Goal: Task Accomplishment & Management: Complete application form

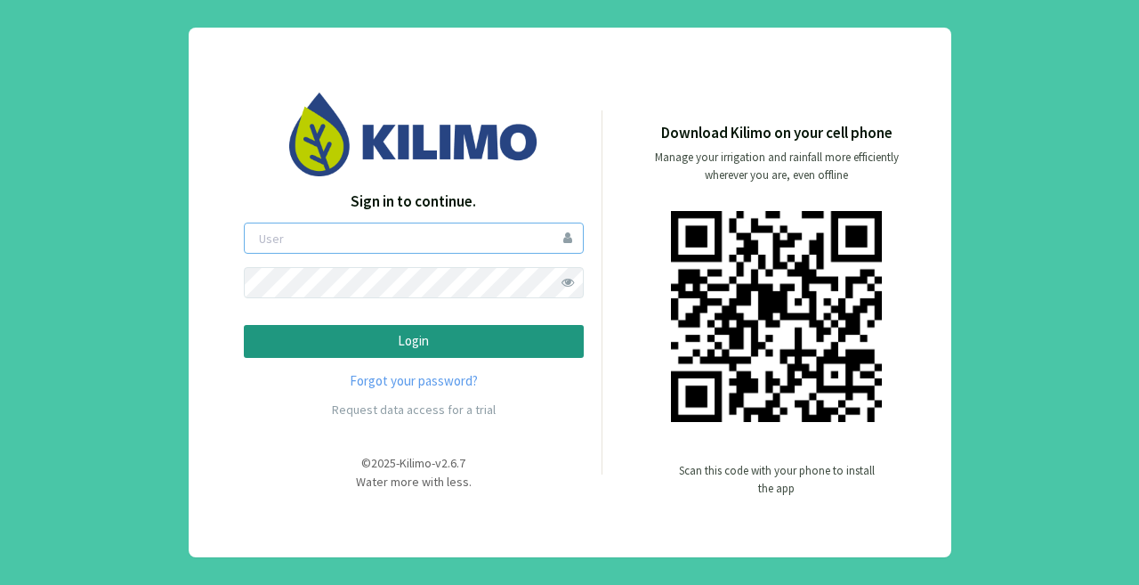
click at [393, 243] on input "email" at bounding box center [414, 238] width 340 height 31
click at [753, 450] on div "Download Kilimo on your cell phone Manage your irrigation and rainfall more eff…" at bounding box center [759, 314] width 312 height 384
click at [756, 465] on p "Scan this code with your phone to install the app" at bounding box center [777, 480] width 196 height 36
click at [735, 478] on p "Scan this code with your phone to install the app" at bounding box center [777, 480] width 196 height 36
click at [376, 247] on input "email" at bounding box center [414, 238] width 340 height 31
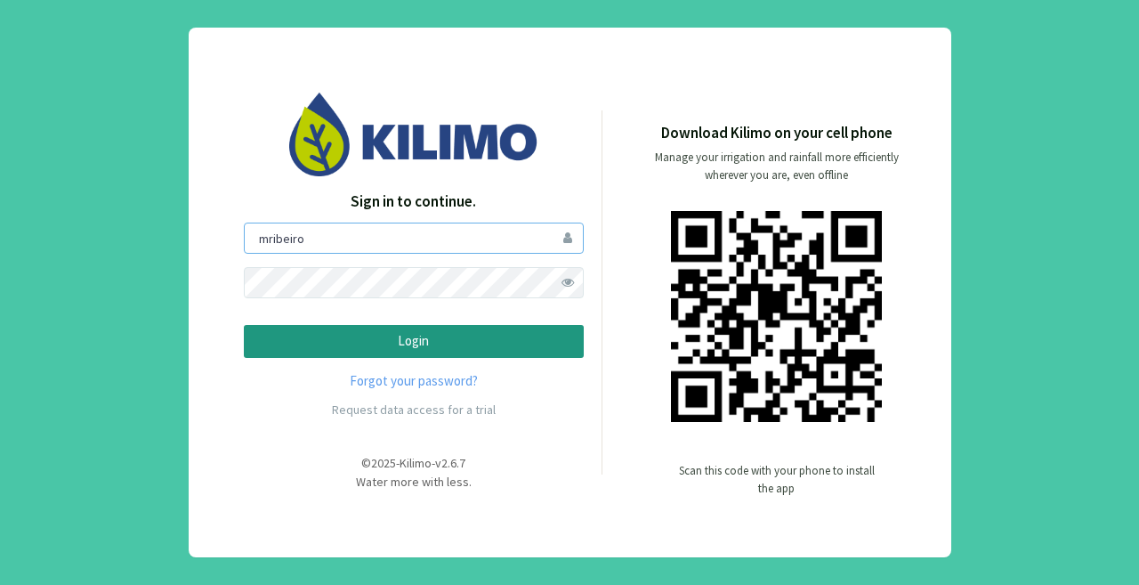
type input "mribeiro"
click at [494, 337] on p "Login" at bounding box center [414, 341] width 310 height 20
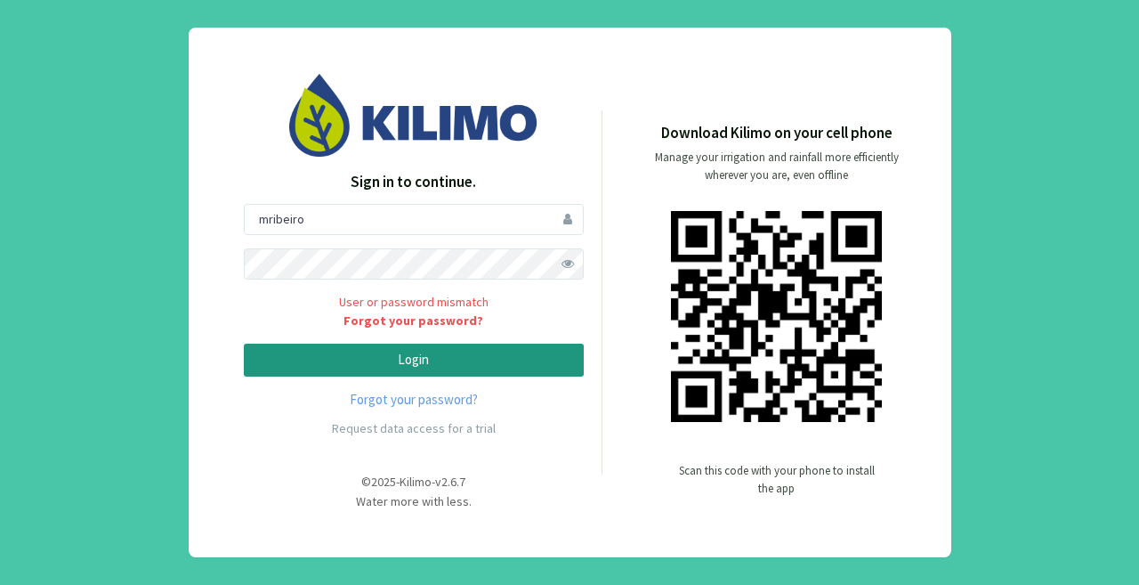
click at [560, 265] on span at bounding box center [568, 263] width 31 height 31
click at [335, 355] on p "Login" at bounding box center [414, 360] width 310 height 20
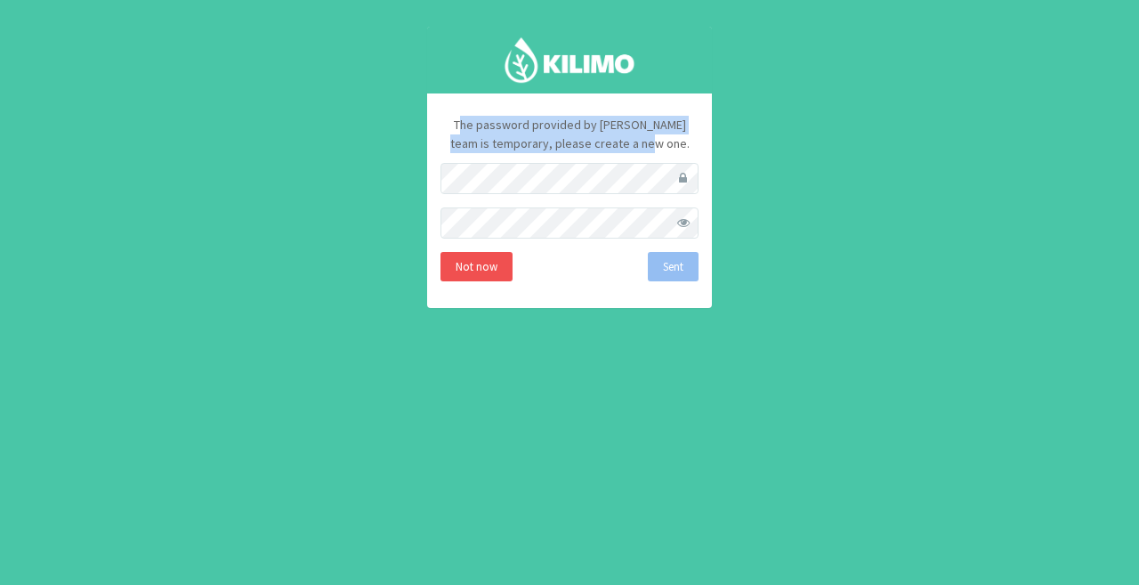
drag, startPoint x: 465, startPoint y: 119, endPoint x: 702, endPoint y: 150, distance: 239.7
click at [702, 150] on div "The password provided by [PERSON_NAME] team is temporary, please create a new o…" at bounding box center [569, 200] width 285 height 215
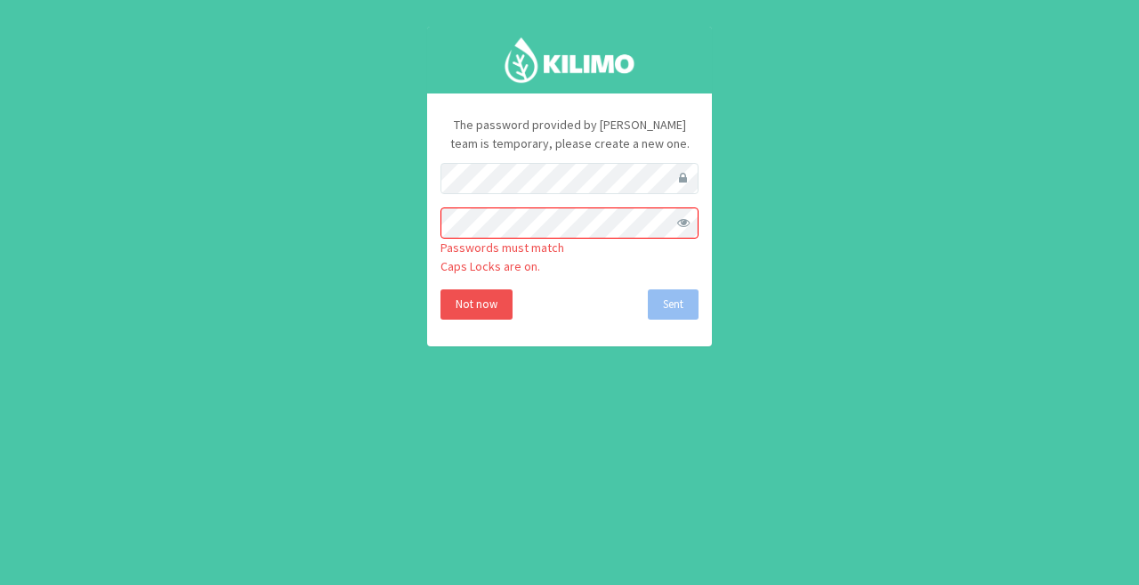
click at [689, 223] on span at bounding box center [683, 222] width 31 height 31
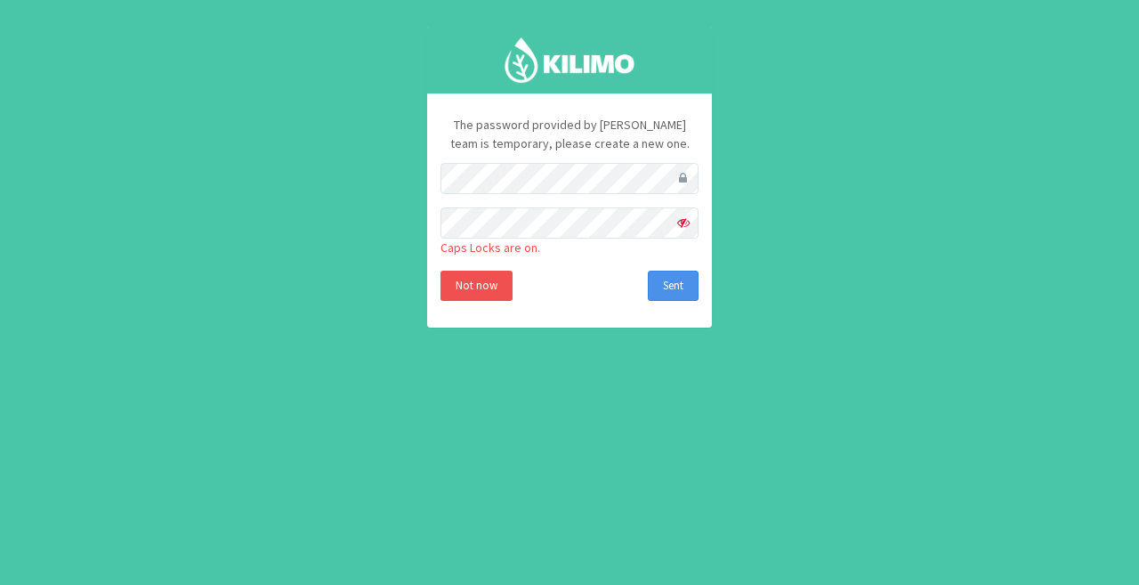
click at [672, 276] on button "Sent" at bounding box center [673, 286] width 51 height 30
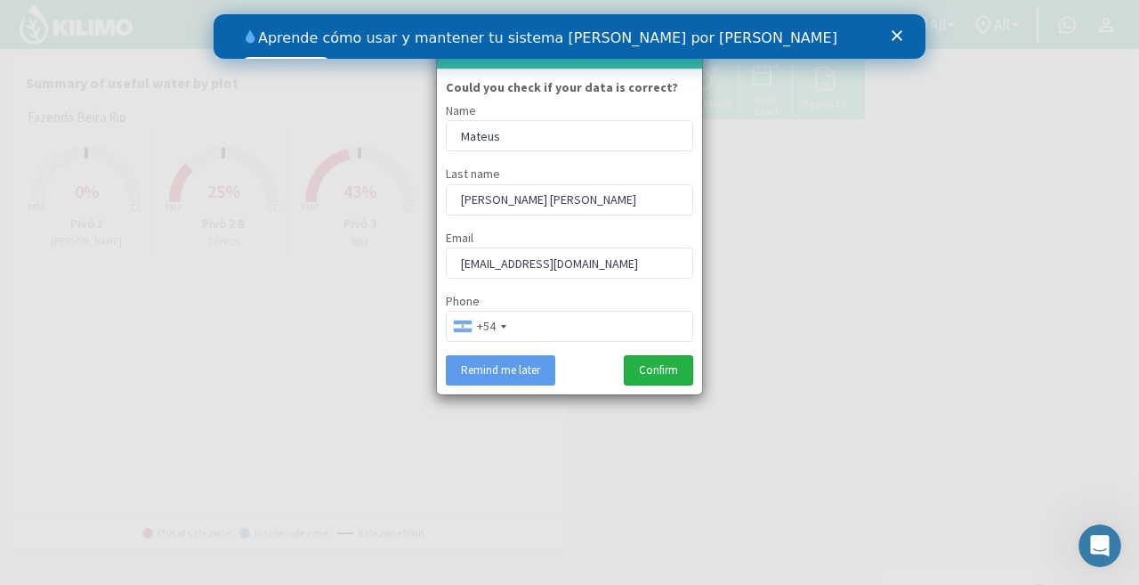
click at [685, 378] on button "Confirm" at bounding box center [658, 370] width 69 height 30
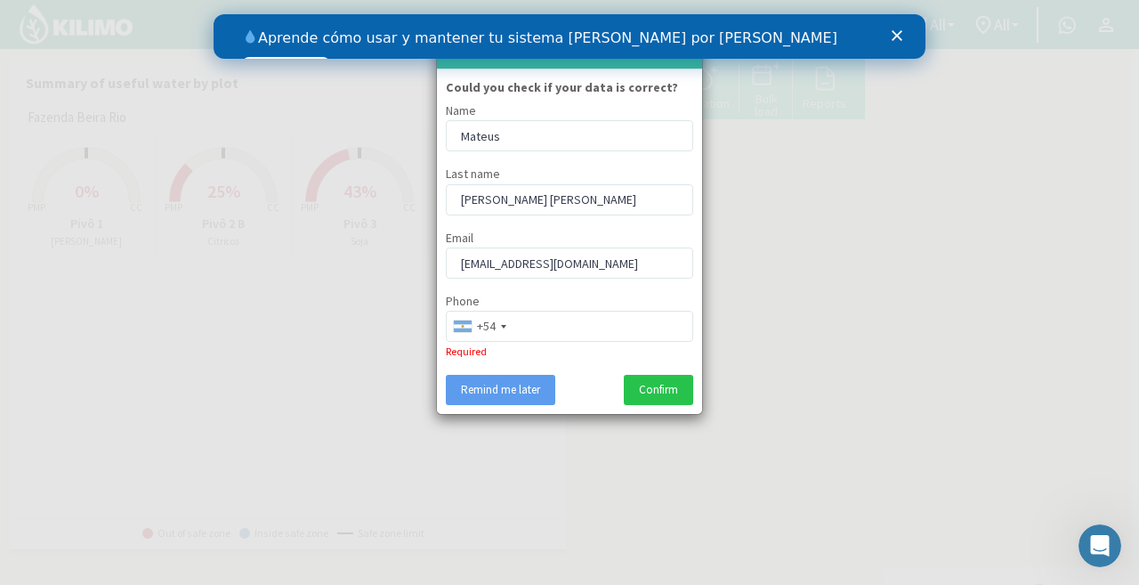
click at [479, 309] on span "Phone" at bounding box center [463, 301] width 34 height 16
click at [488, 331] on div "+54" at bounding box center [486, 326] width 19 height 19
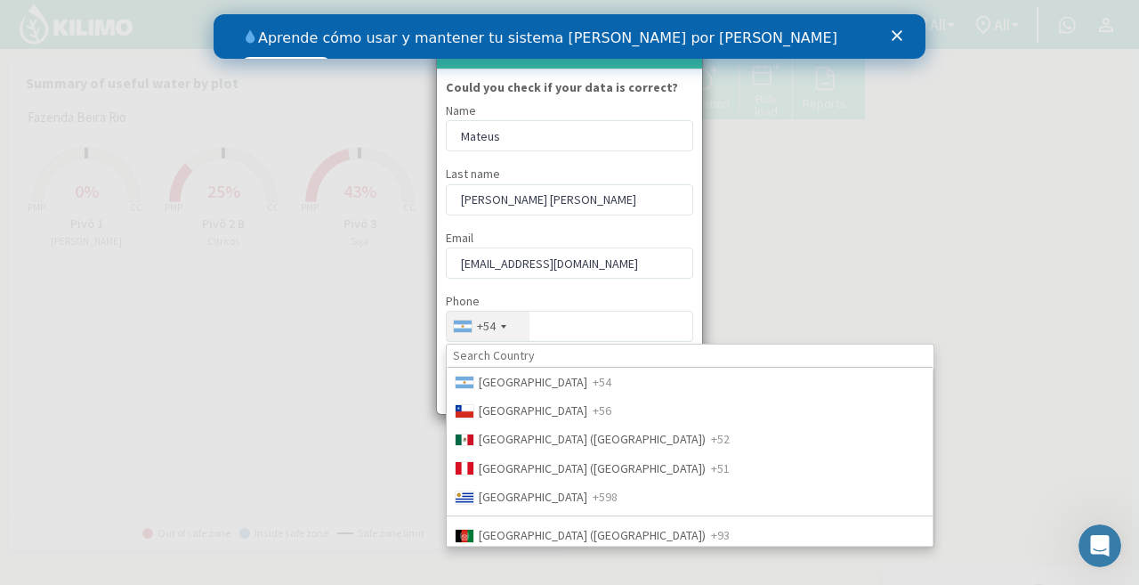
click at [497, 321] on div "+54" at bounding box center [488, 326] width 83 height 29
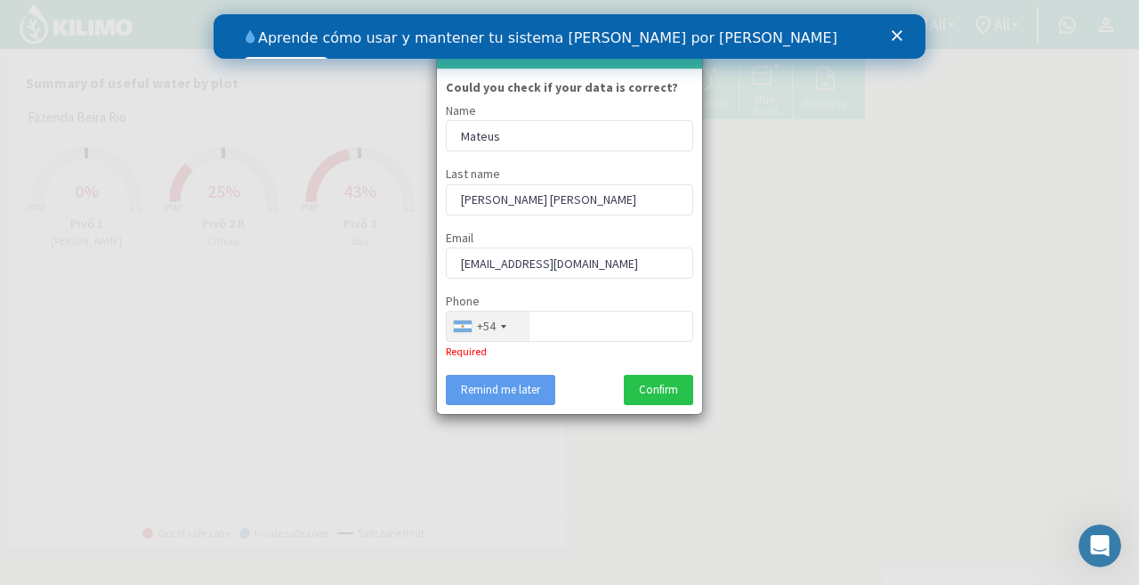
click at [497, 321] on div "+54" at bounding box center [488, 326] width 83 height 29
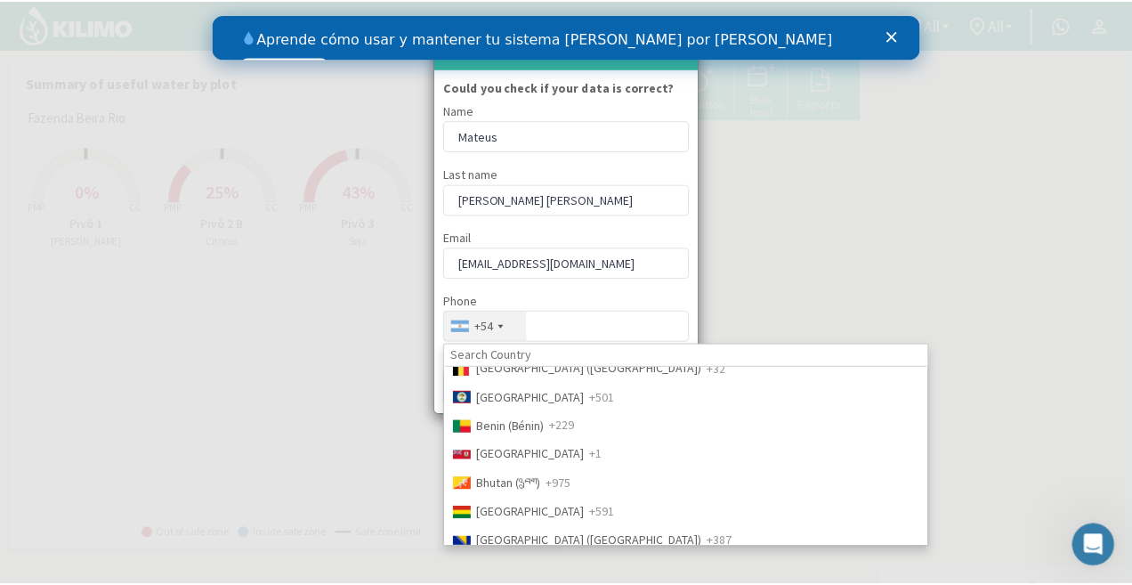
scroll to position [890, 0]
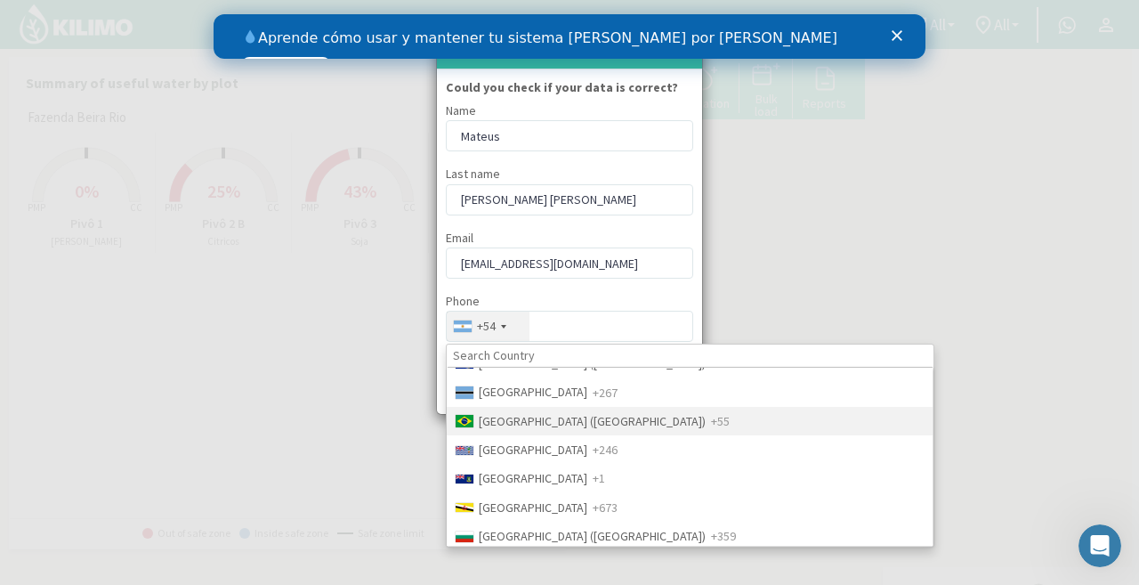
click at [521, 417] on span "[GEOGRAPHIC_DATA] ([GEOGRAPHIC_DATA])" at bounding box center [592, 421] width 227 height 16
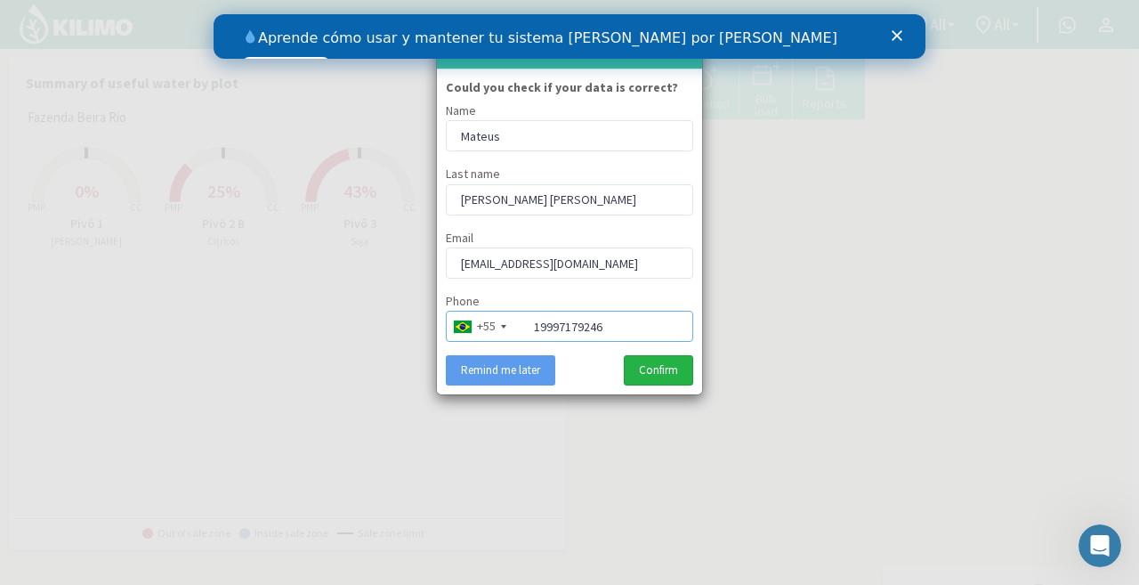
type input "19997179246"
click at [656, 374] on button "Confirm" at bounding box center [658, 370] width 69 height 30
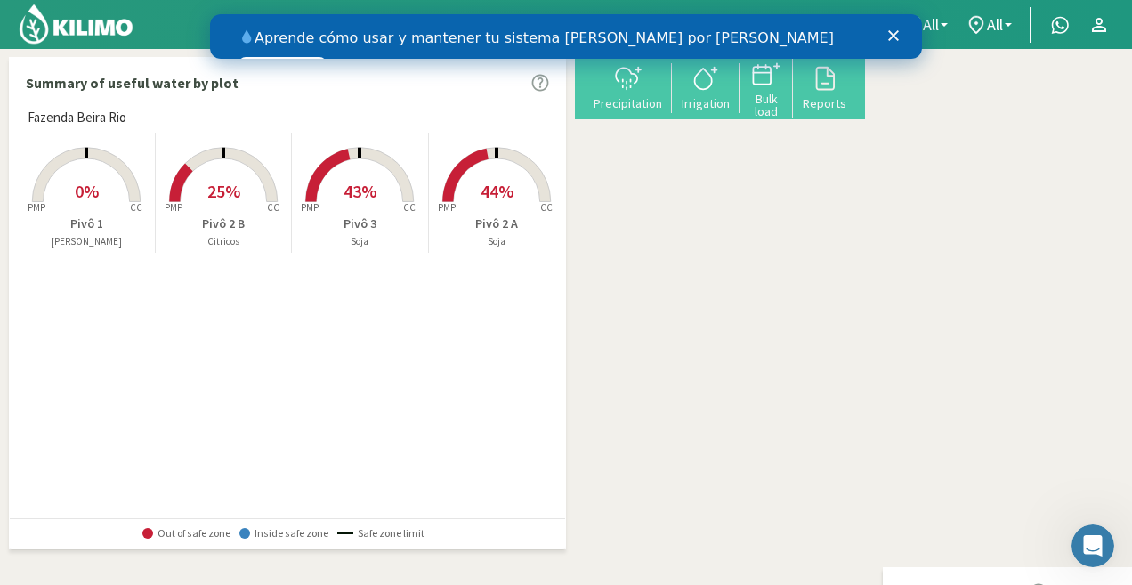
click at [890, 31] on polygon "Cerrar" at bounding box center [893, 35] width 11 height 11
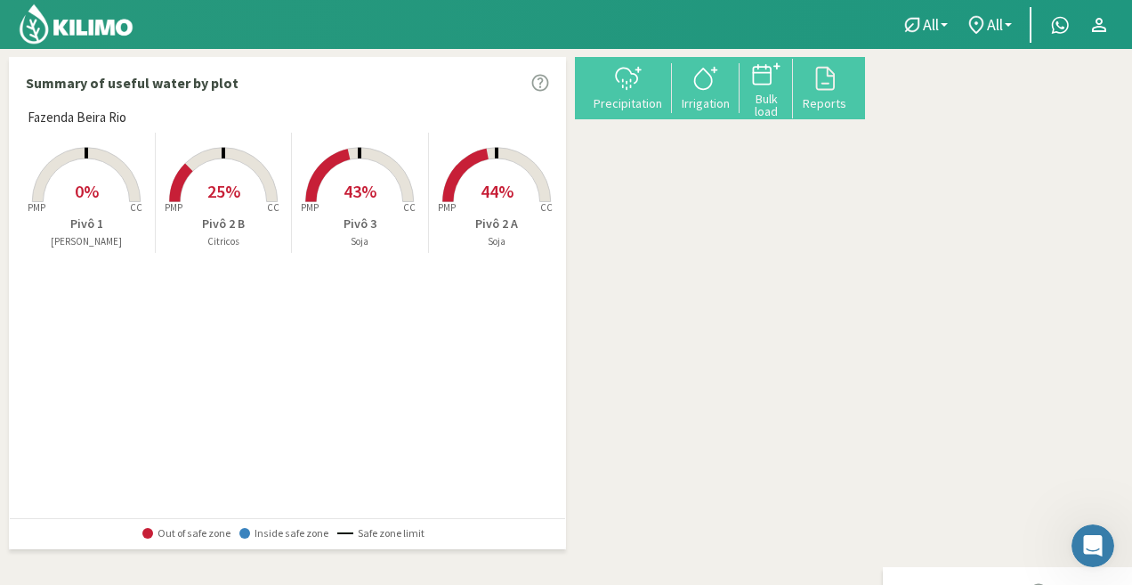
click at [216, 184] on span "25%" at bounding box center [223, 191] width 33 height 22
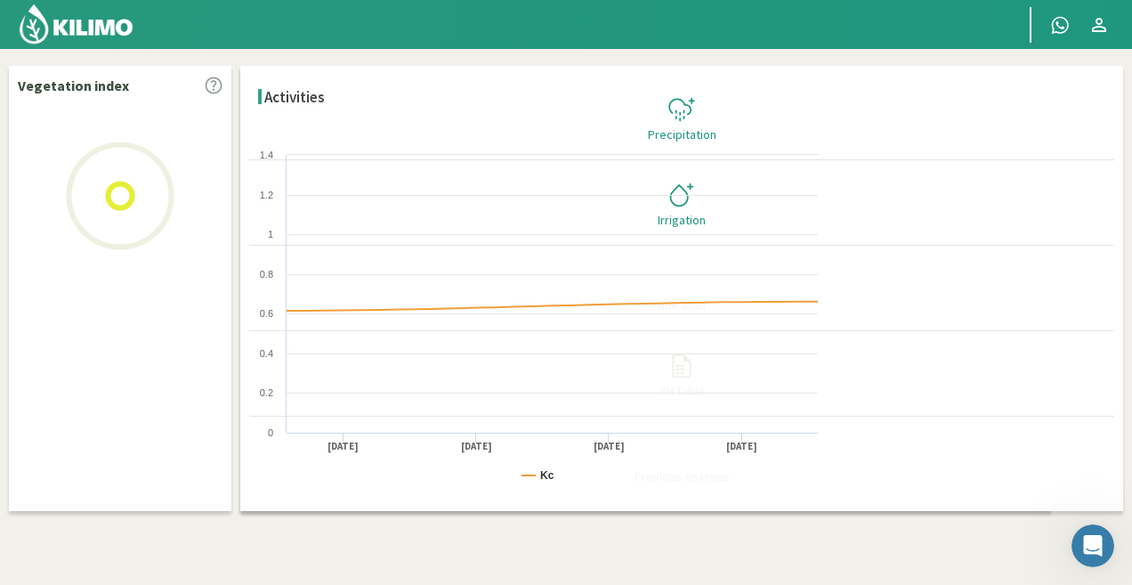
select select "2: Object"
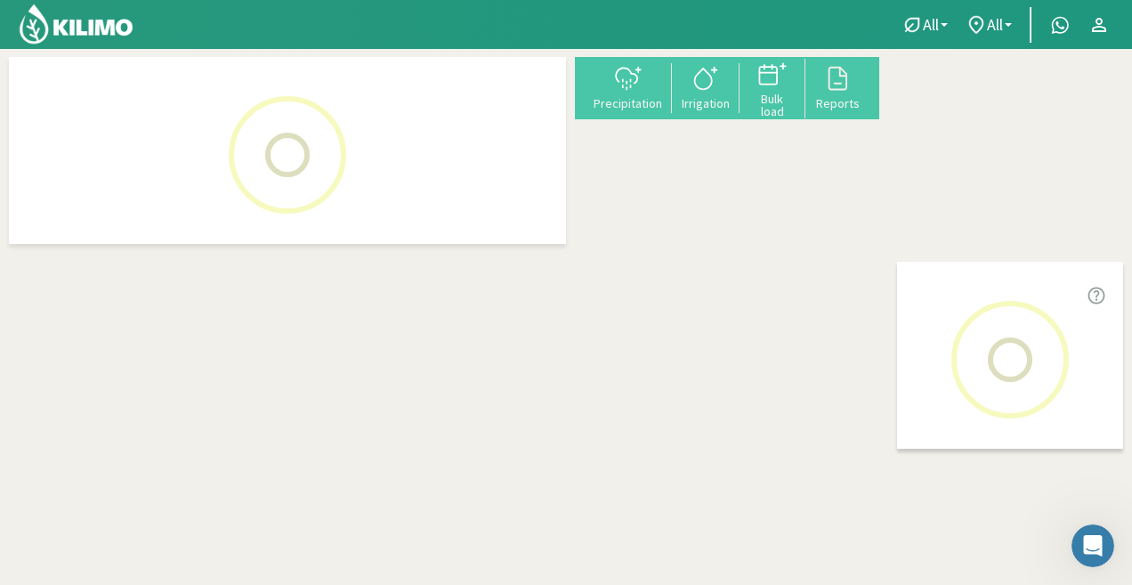
drag, startPoint x: 824, startPoint y: 329, endPoint x: 802, endPoint y: 562, distance: 233.4
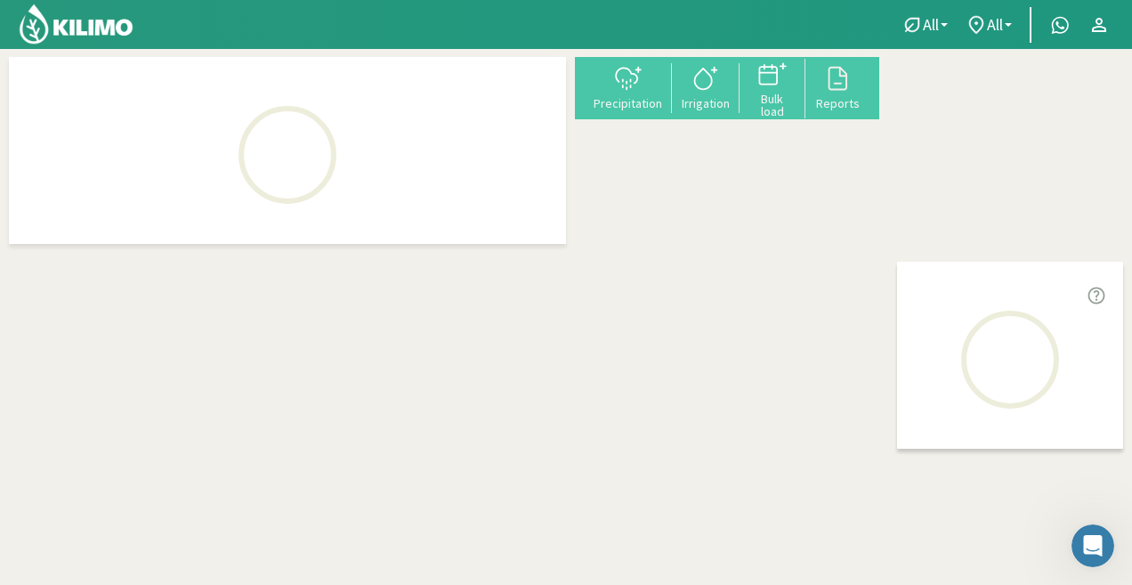
click at [802, 449] on div "Precipitation Irrigation Bulk load Reports + − Leaflet | © Esri Accumulated pre…" at bounding box center [566, 253] width 1114 height 392
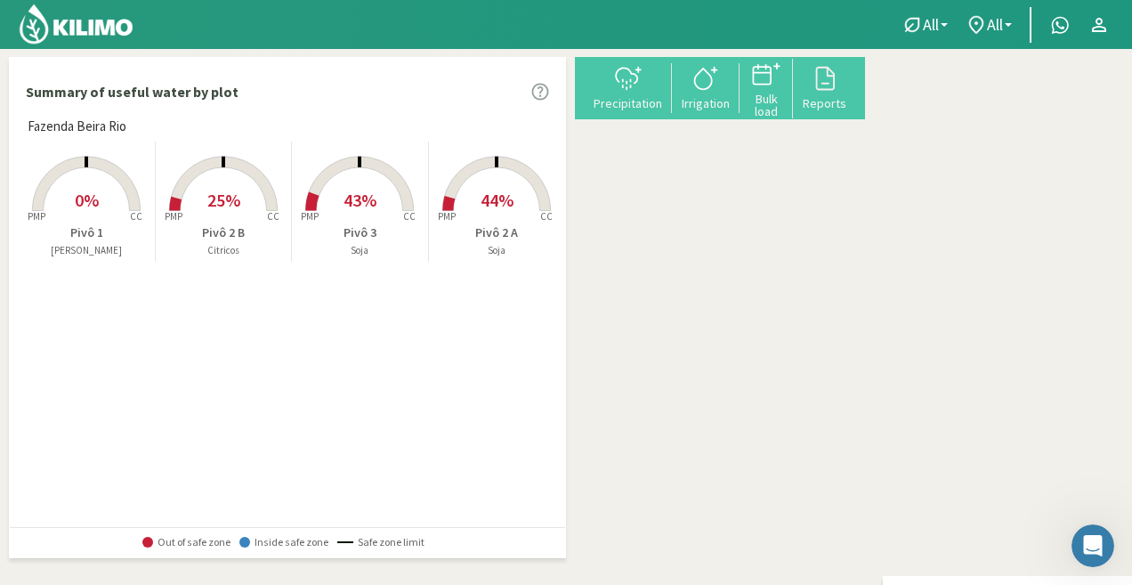
click at [874, 457] on div "+ − Leaflet | © Esri" at bounding box center [874, 257] width 0 height 401
click at [108, 204] on rect at bounding box center [86, 213] width 142 height 142
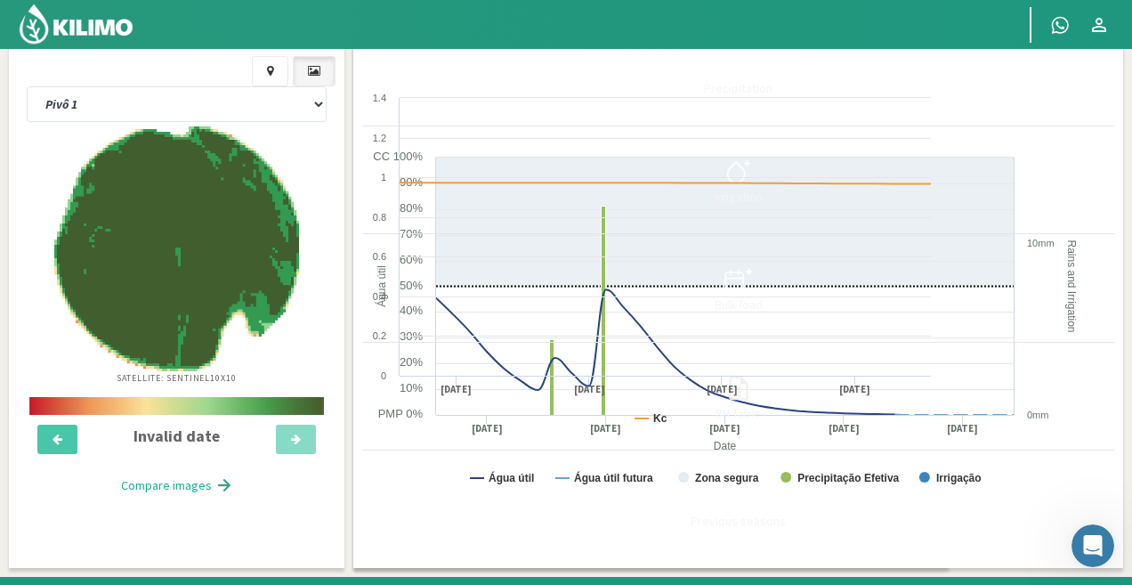
scroll to position [89, 0]
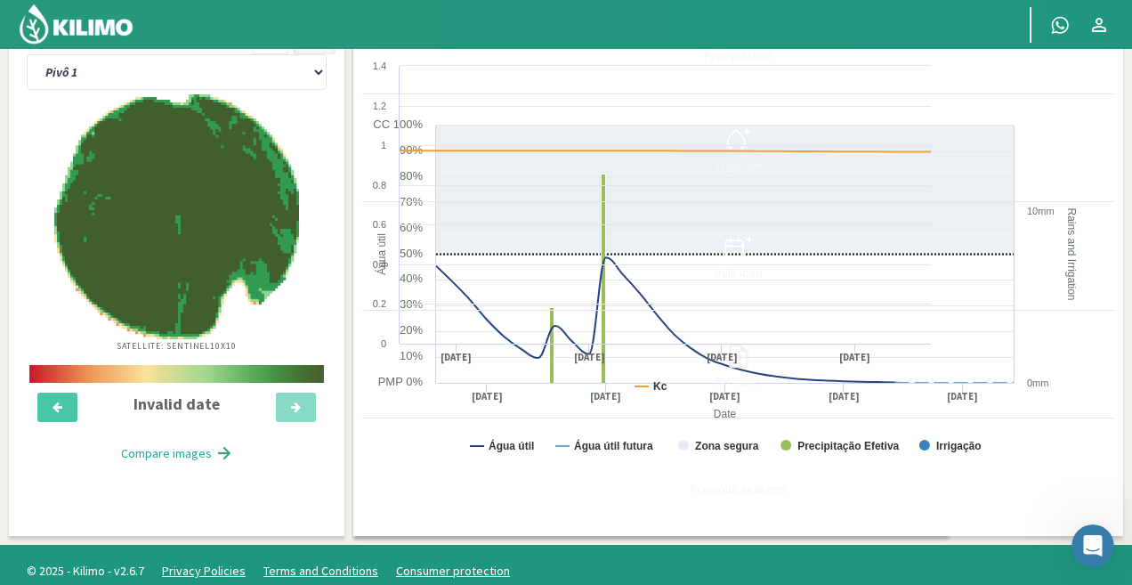
drag, startPoint x: 965, startPoint y: 401, endPoint x: 965, endPoint y: 450, distance: 49.8
click at [965, 450] on rect at bounding box center [726, 295] width 729 height 356
